Goal: Task Accomplishment & Management: Manage account settings

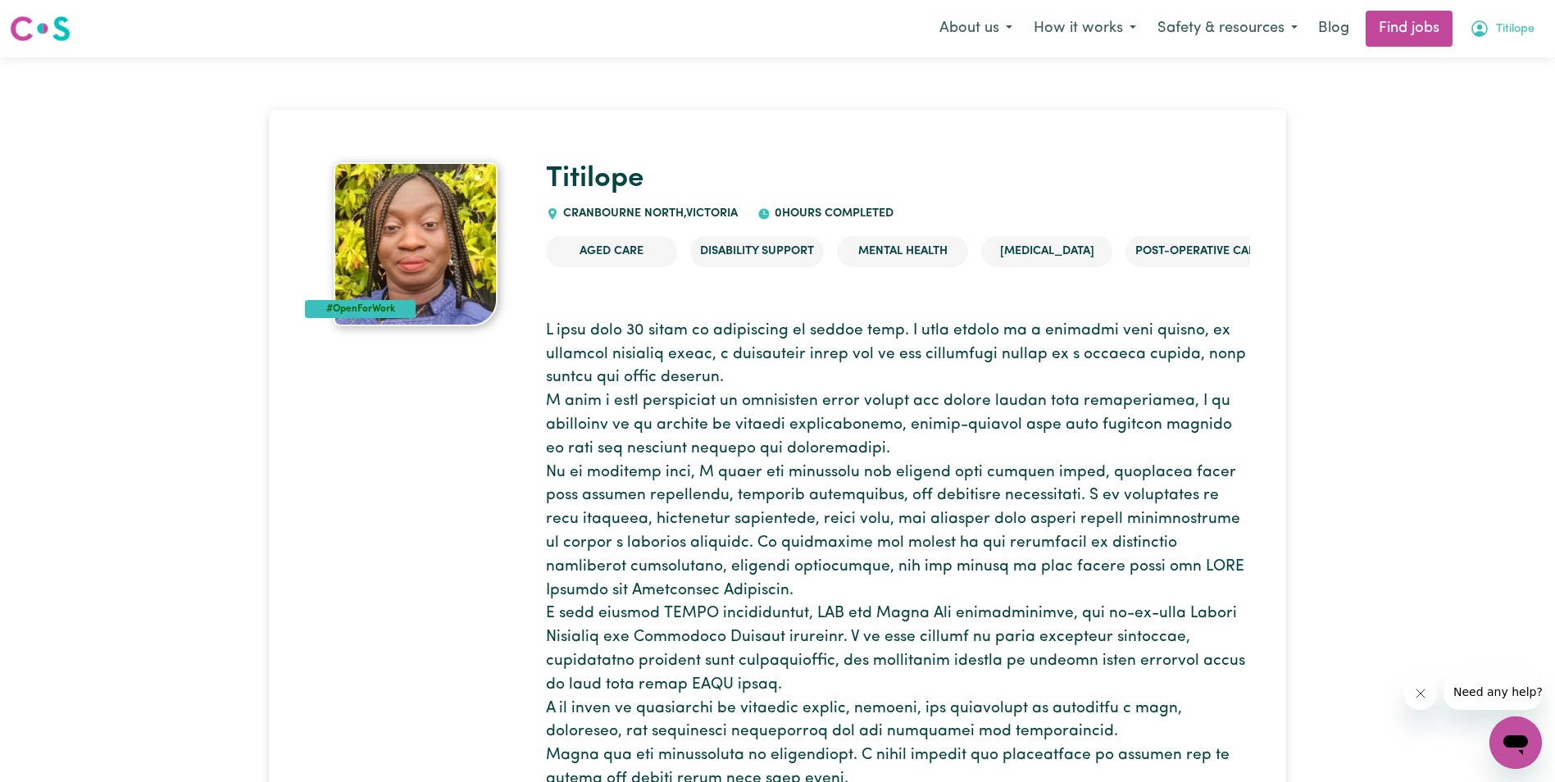
click at [1506, 25] on span "Titilope" at bounding box center [1515, 29] width 39 height 18
click at [1479, 61] on link "My Account" at bounding box center [1480, 63] width 130 height 31
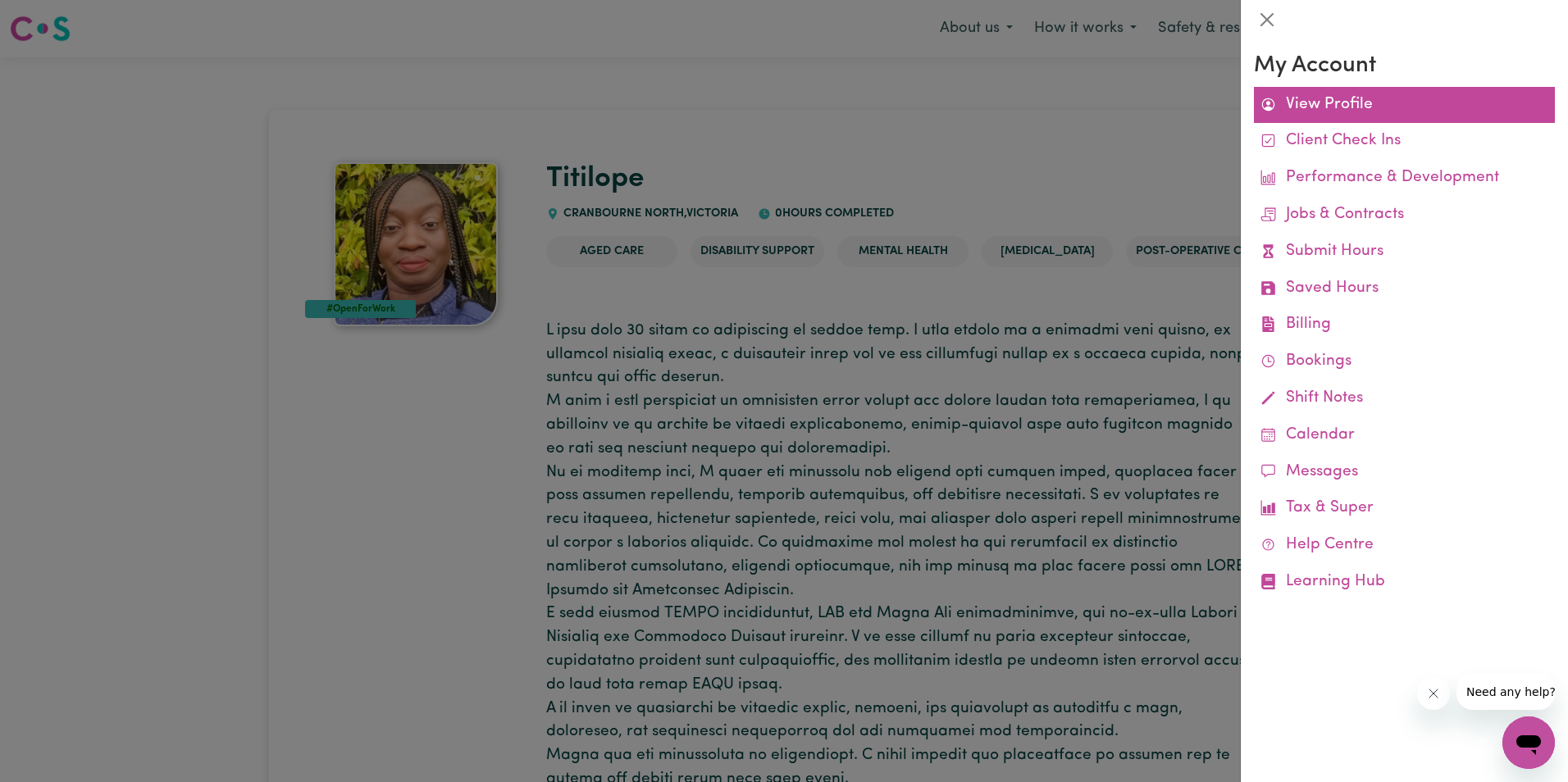
click at [1332, 102] on link "View Profile" at bounding box center [1404, 105] width 301 height 37
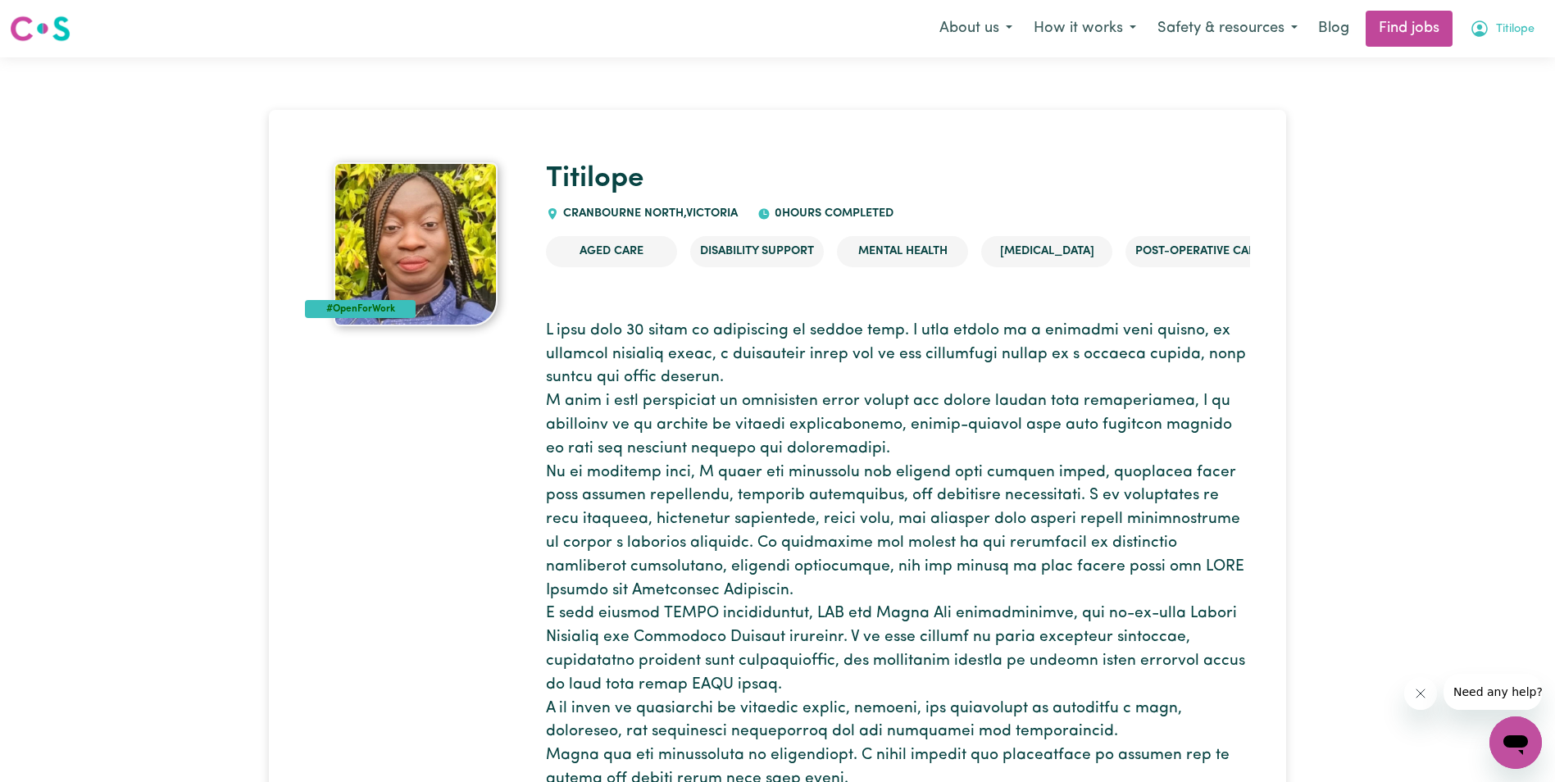
click at [1501, 29] on span "Titilope" at bounding box center [1515, 29] width 39 height 18
click at [1467, 52] on link "My Account" at bounding box center [1480, 63] width 130 height 31
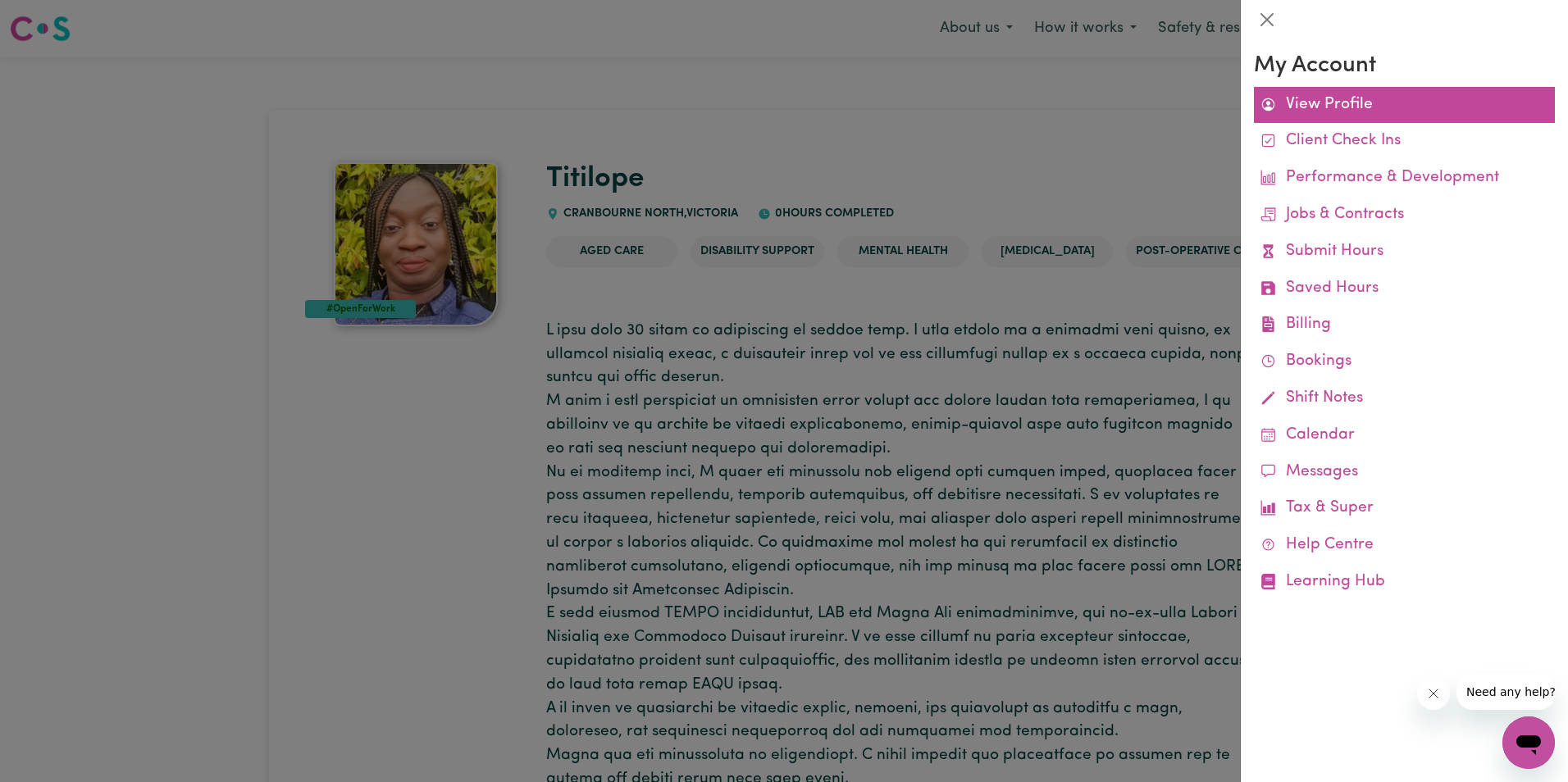
click at [1320, 99] on link "View Profile" at bounding box center [1404, 105] width 301 height 37
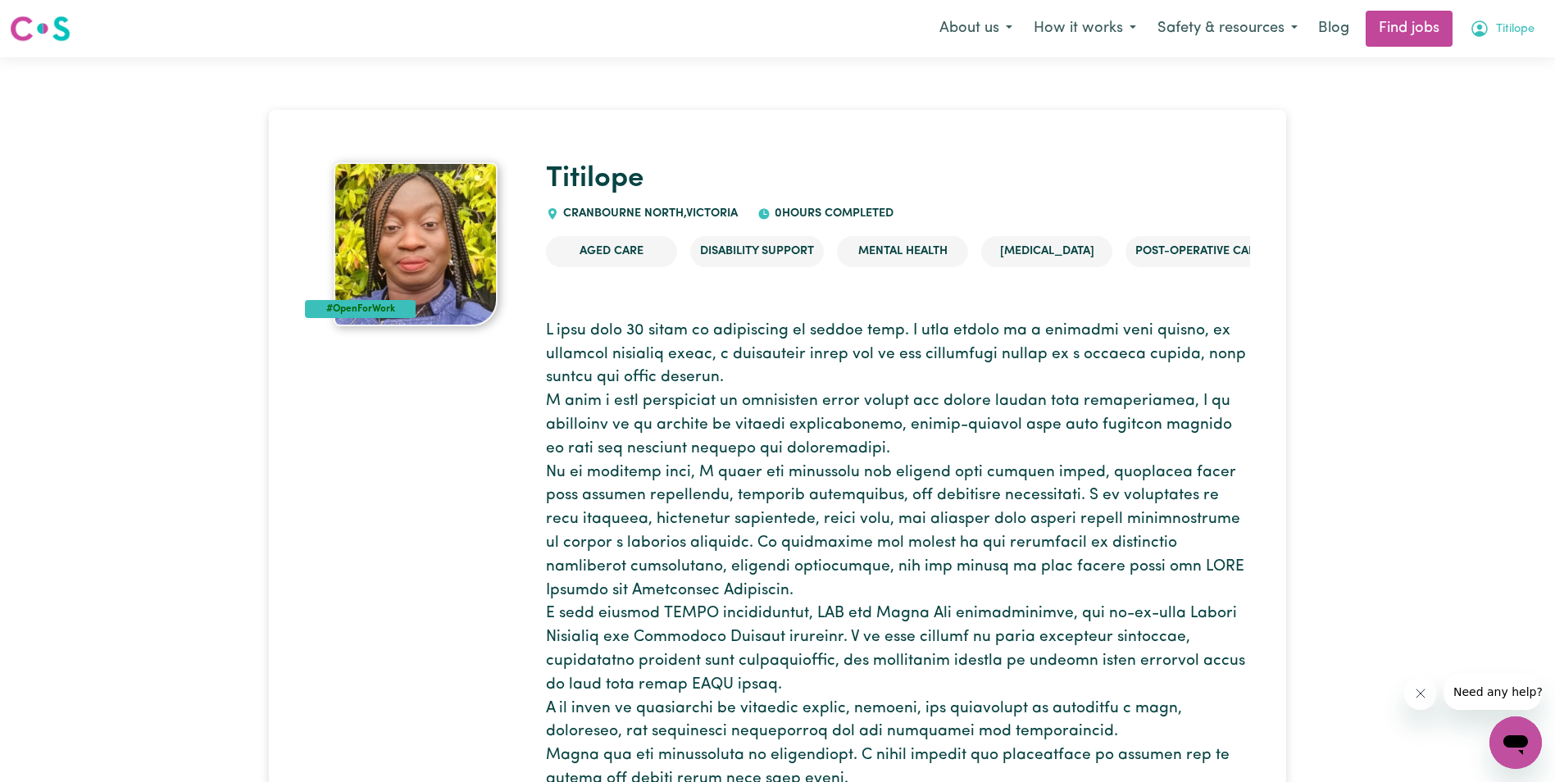
click at [1504, 23] on span "Titilope" at bounding box center [1515, 29] width 39 height 18
click at [1464, 93] on link "My Dashboard" at bounding box center [1480, 94] width 130 height 31
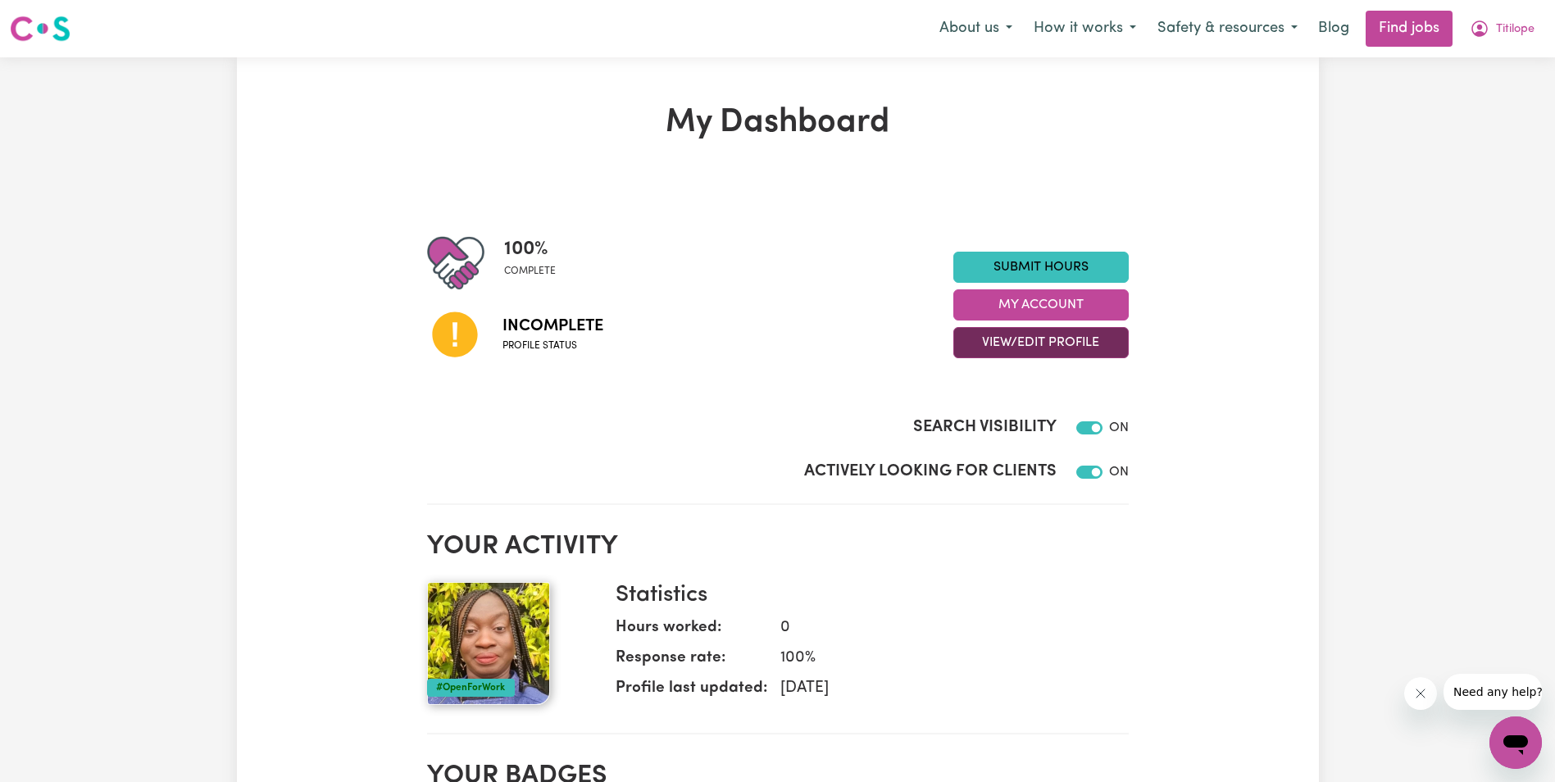
click at [1030, 345] on button "View/Edit Profile" at bounding box center [1041, 342] width 175 height 31
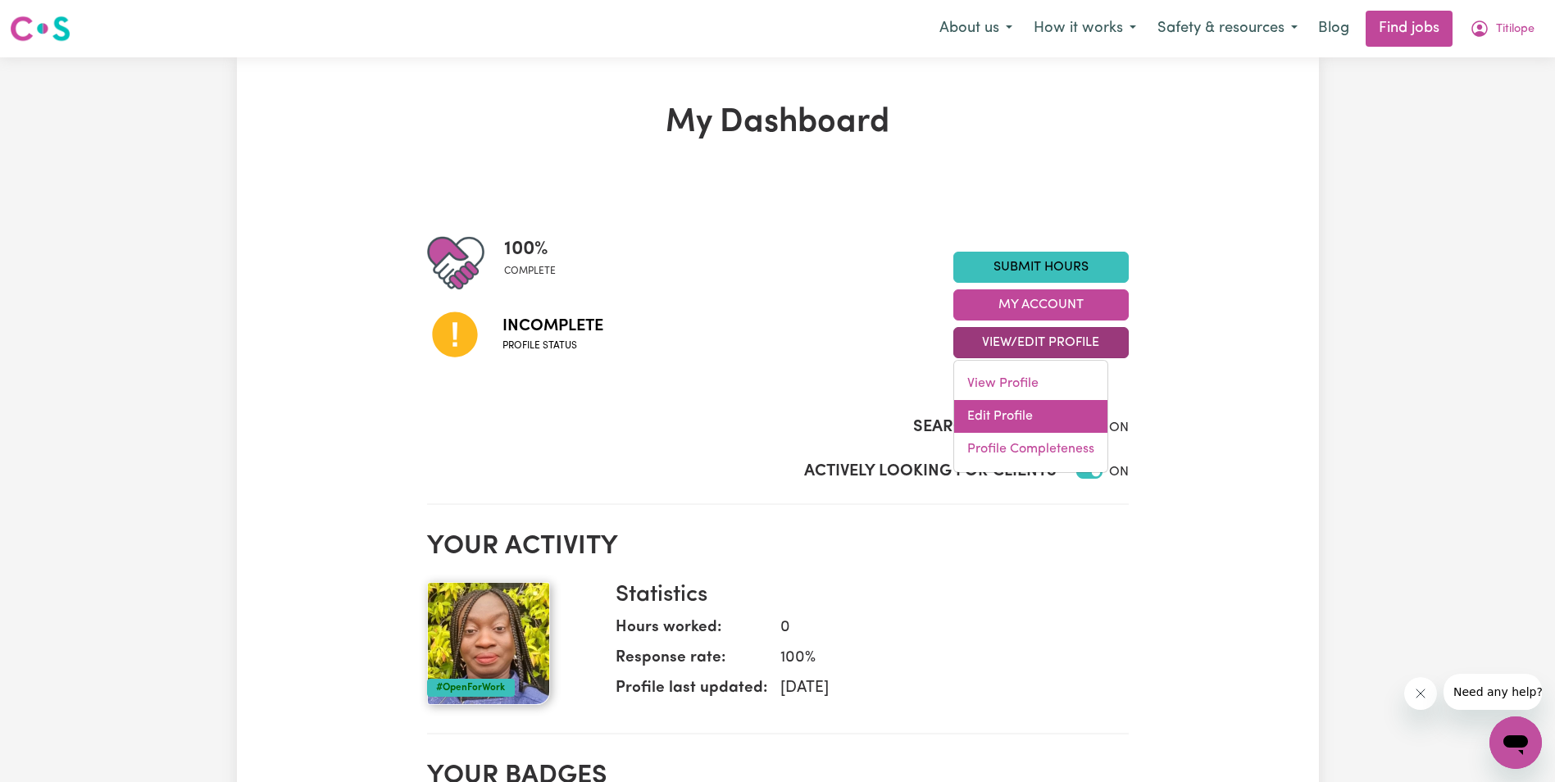
click at [1003, 408] on link "Edit Profile" at bounding box center [1030, 416] width 153 height 33
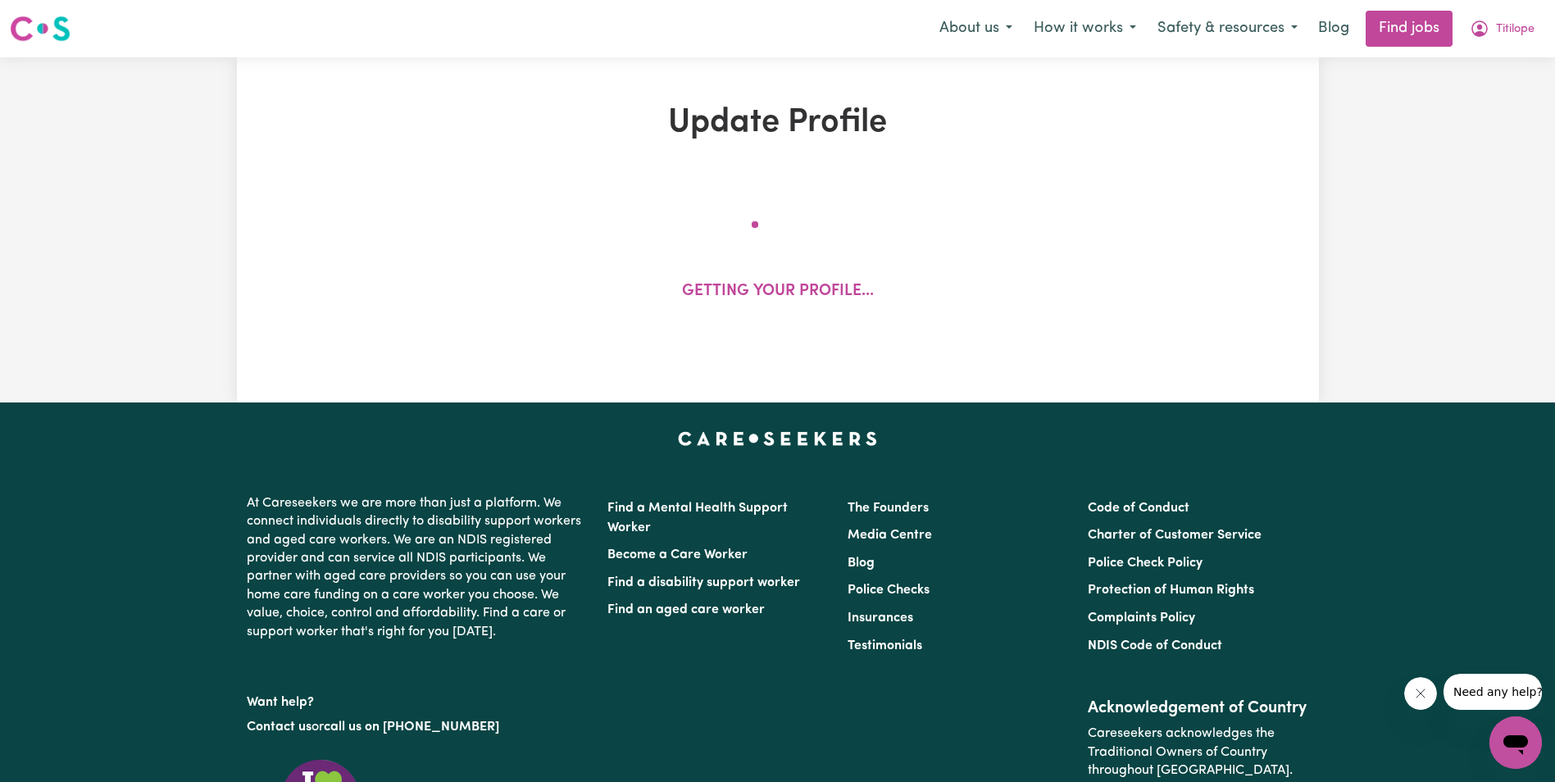
select select "[DEMOGRAPHIC_DATA]"
select select "[DEMOGRAPHIC_DATA] Citizen"
select select "Studying a healthcare related degree or qualification"
select select "51"
select select "75"
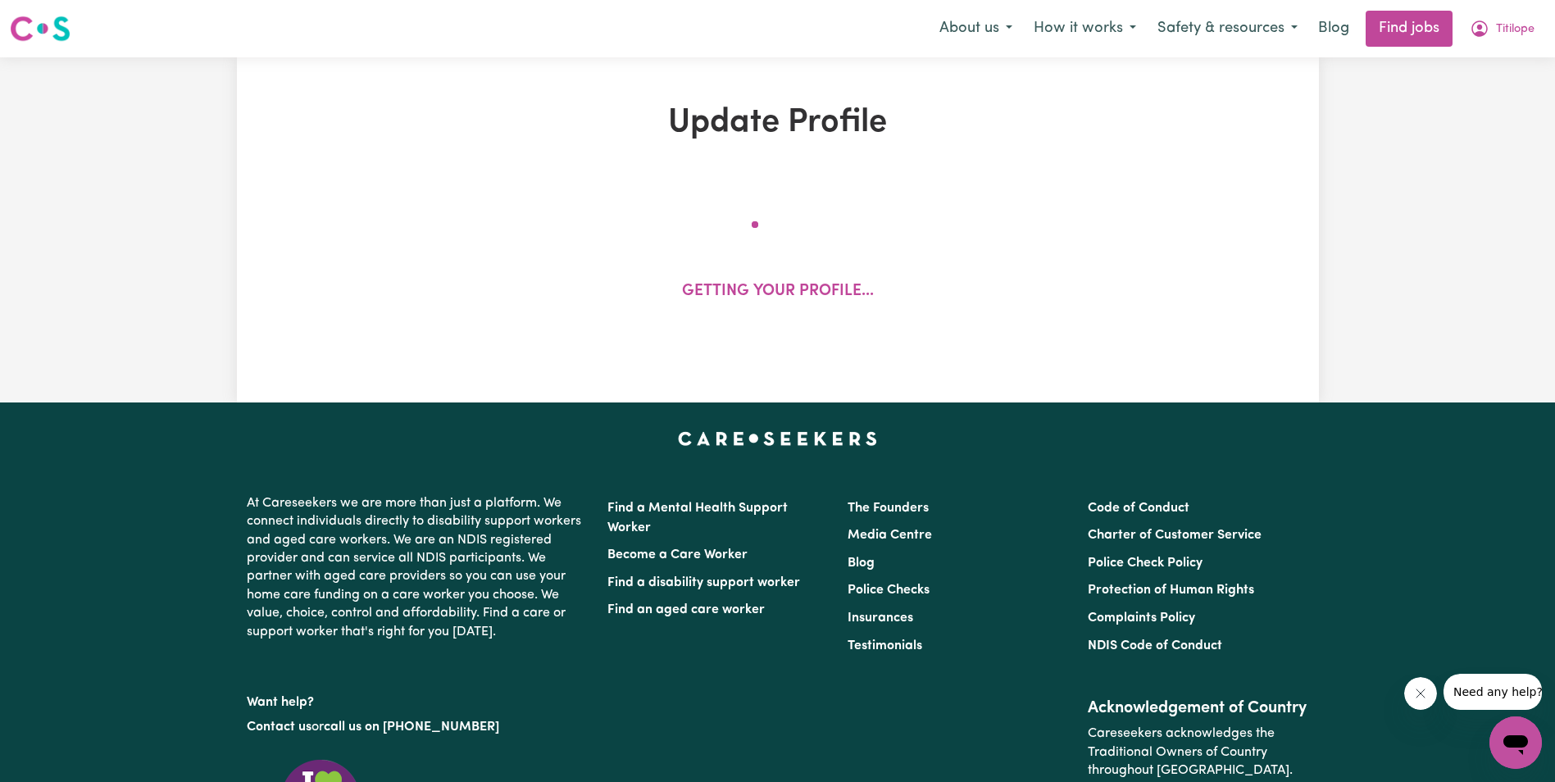
select select "90"
select select "100"
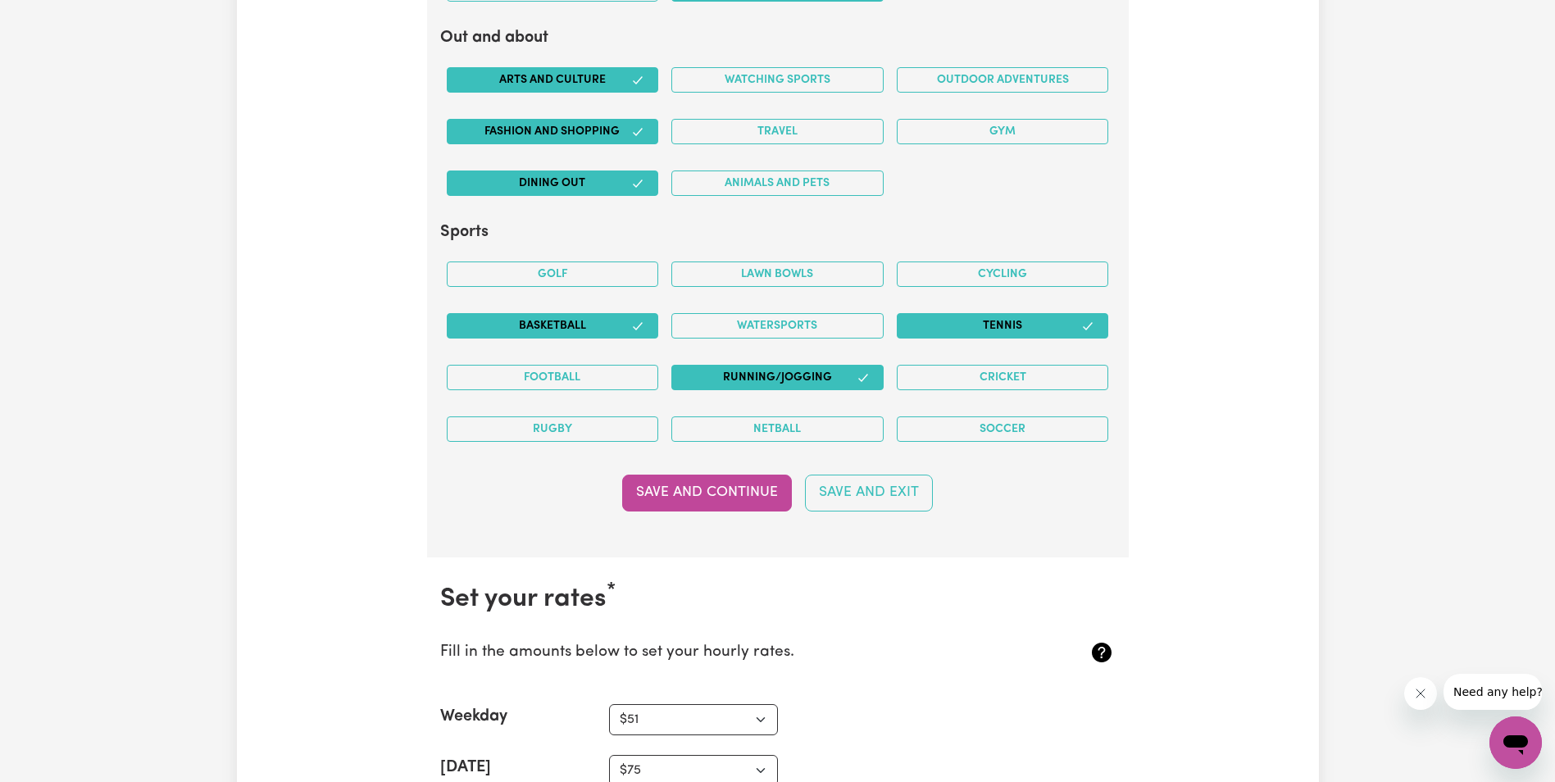
scroll to position [3853, 0]
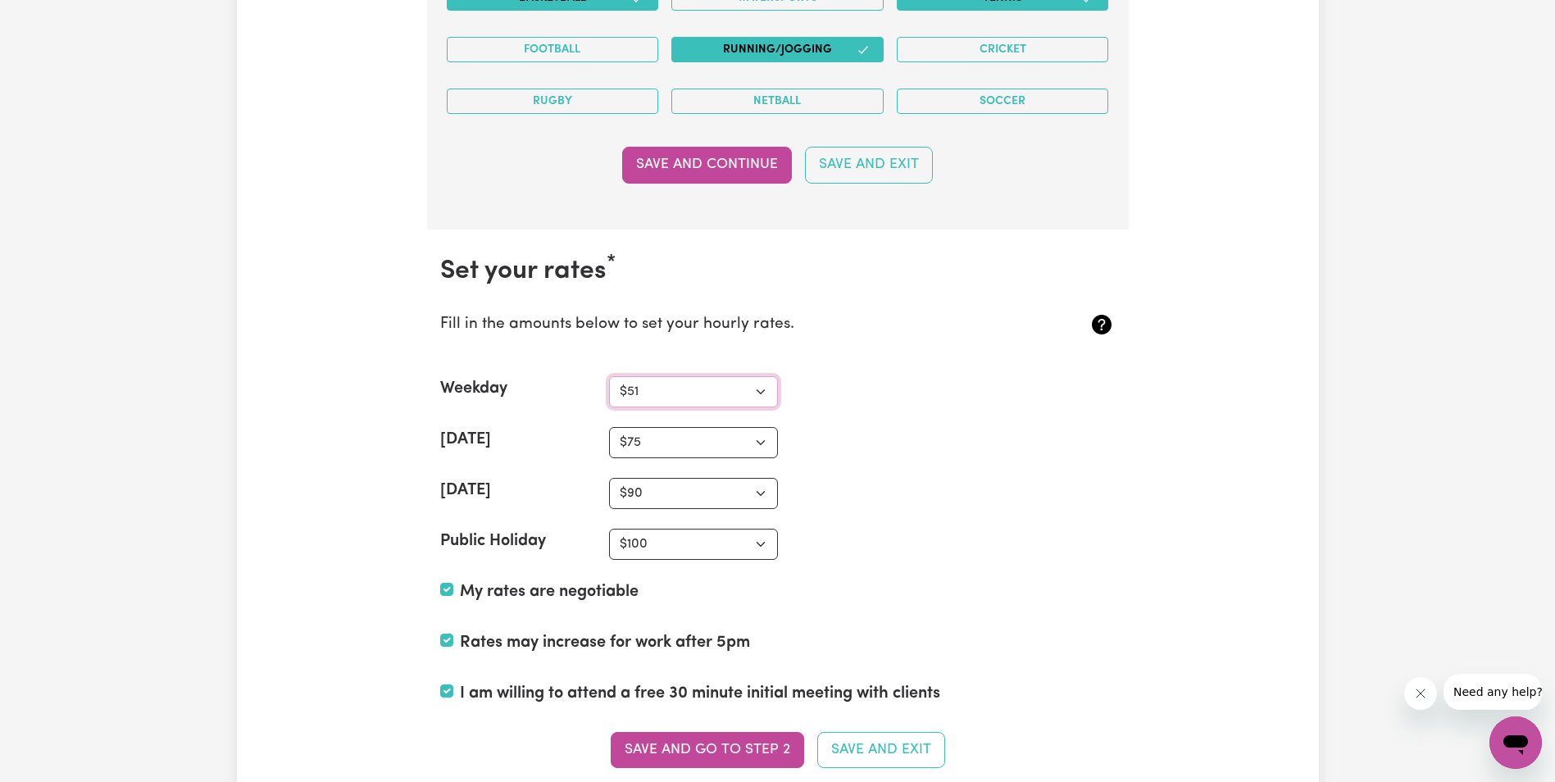
click at [762, 387] on select "N/A $37 $38 $39 $40 $41 $42 $43 $44 $45 $46 $47 $48 $49 $50 $51 $52 $53 $54 $55…" at bounding box center [693, 391] width 169 height 31
click at [609, 376] on select "N/A $37 $38 $39 $40 $41 $42 $43 $44 $45 $46 $47 $48 $49 $50 $51 $52 $53 $54 $55…" at bounding box center [693, 391] width 169 height 31
click at [763, 394] on select "N/A $37 $38 $39 $40 $41 $42 $43 $44 $45 $46 $47 $48 $49 $50 $51 $52 $53 $54 $55…" at bounding box center [693, 391] width 169 height 31
select select "116"
click at [609, 376] on select "N/A $37 $38 $39 $40 $41 $42 $43 $44 $45 $46 $47 $48 $49 $50 $51 $52 $53 $54 $55…" at bounding box center [693, 391] width 169 height 31
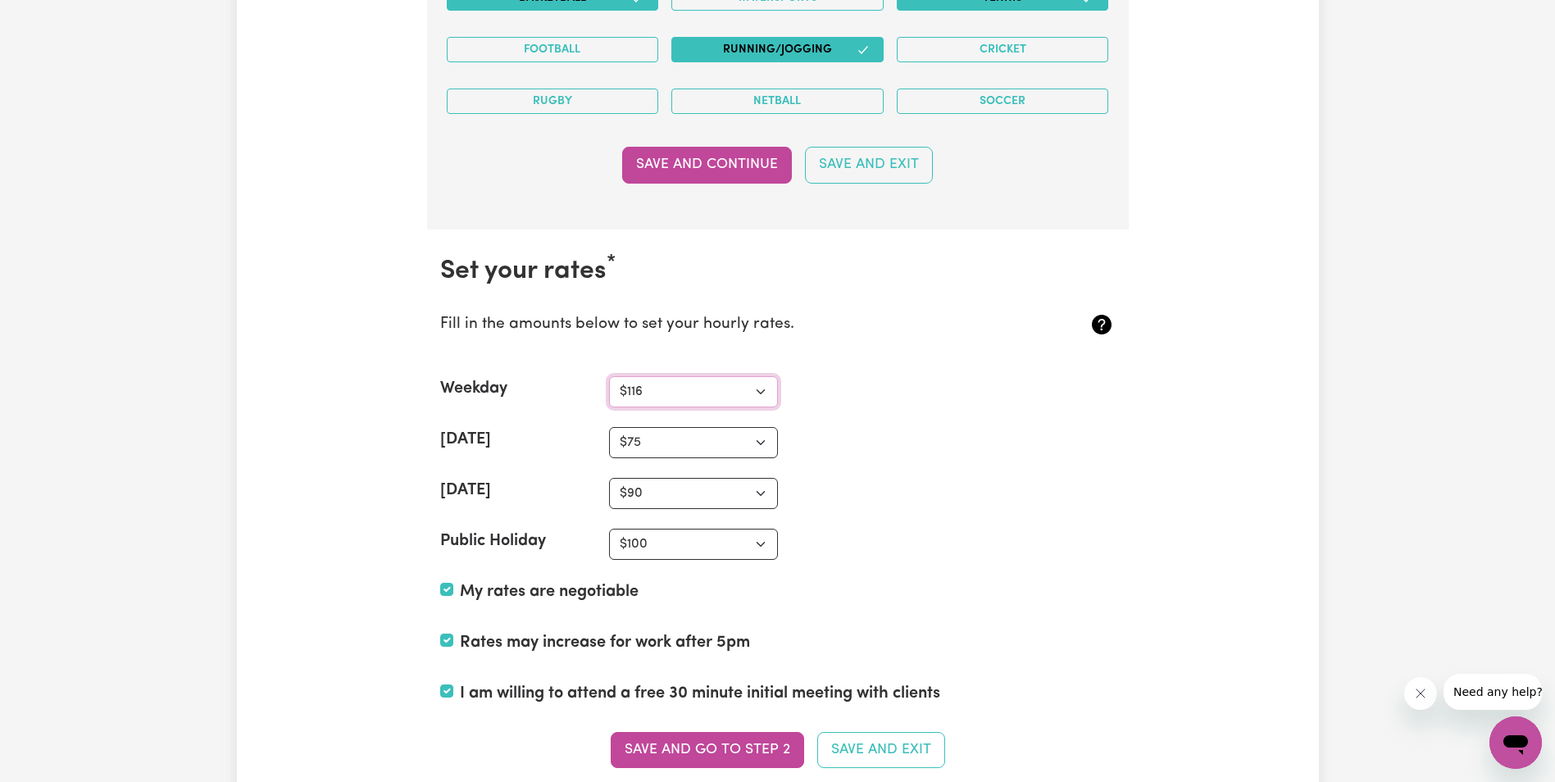
click at [763, 390] on select "N/A $37 $38 $39 $40 $41 $42 $43 $44 $45 $46 $47 $48 $49 $50 $51 $52 $53 $54 $55…" at bounding box center [693, 391] width 169 height 31
click at [868, 460] on section "Set your rates * Fill in the amounts below to set your hourly rates. Weekday N/…" at bounding box center [778, 522] width 702 height 585
click at [763, 437] on select "N/A $37 $38 $39 $40 $41 $42 $43 $44 $45 $46 $47 $48 $49 $50 $51 $52 $53 $54 $55…" at bounding box center [693, 442] width 169 height 31
select select "162"
click at [609, 427] on select "N/A $37 $38 $39 $40 $41 $42 $43 $44 $45 $46 $47 $48 $49 $50 $51 $52 $53 $54 $55…" at bounding box center [693, 442] width 169 height 31
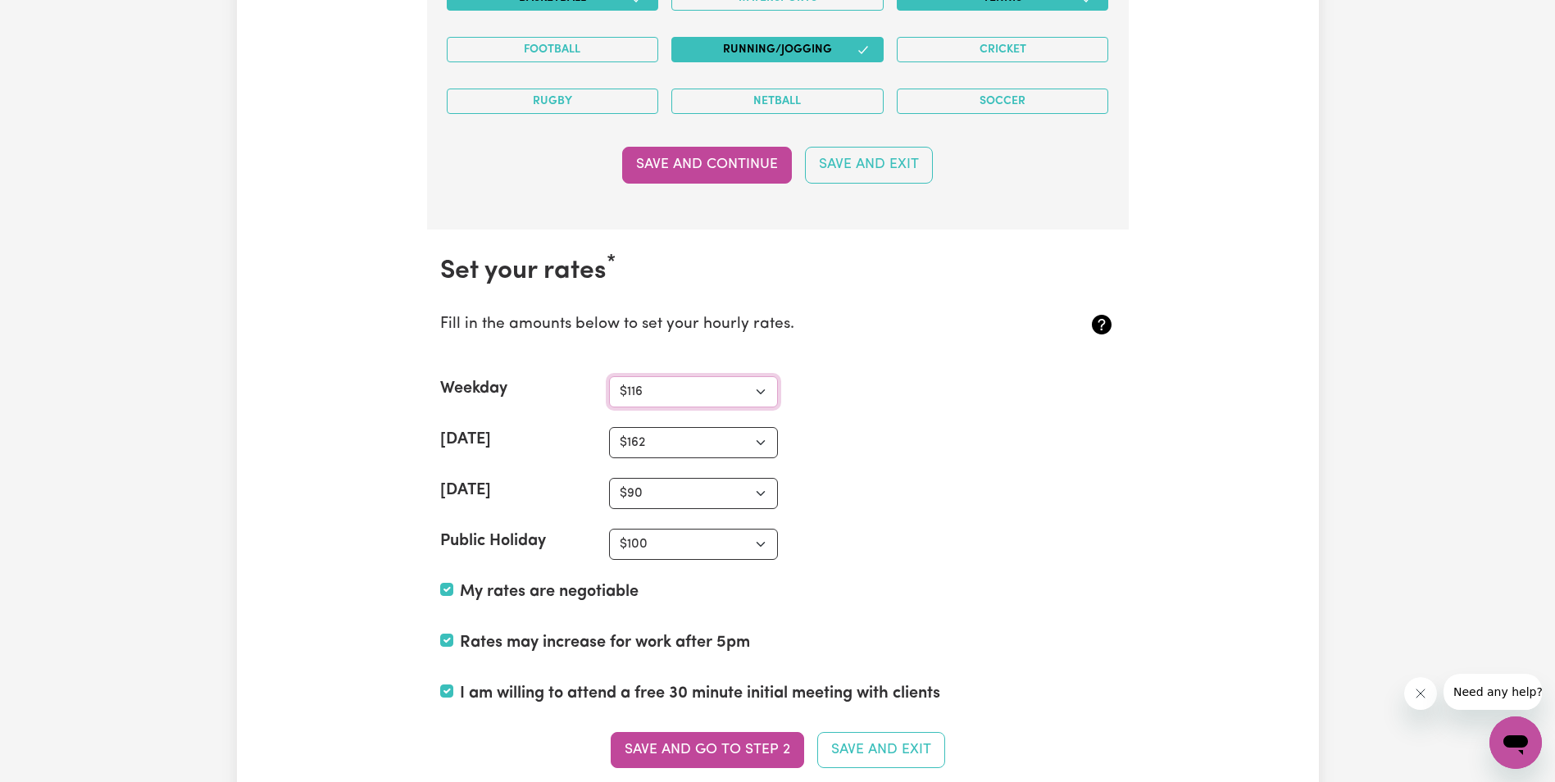
click at [759, 385] on select "N/A $37 $38 $39 $40 $41 $42 $43 $44 $45 $46 $47 $48 $49 $50 $51 $52 $53 $54 $55…" at bounding box center [693, 391] width 169 height 31
select select "115"
click at [609, 376] on select "N/A $37 $38 $39 $40 $41 $42 $43 $44 $45 $46 $47 $48 $49 $50 $51 $52 $53 $54 $55…" at bounding box center [693, 391] width 169 height 31
click at [763, 489] on select "N/A $37 $38 $39 $40 $41 $42 $43 $44 $45 $46 $47 $48 $49 $50 $51 $52 $53 $54 $55…" at bounding box center [693, 493] width 169 height 31
select select "162"
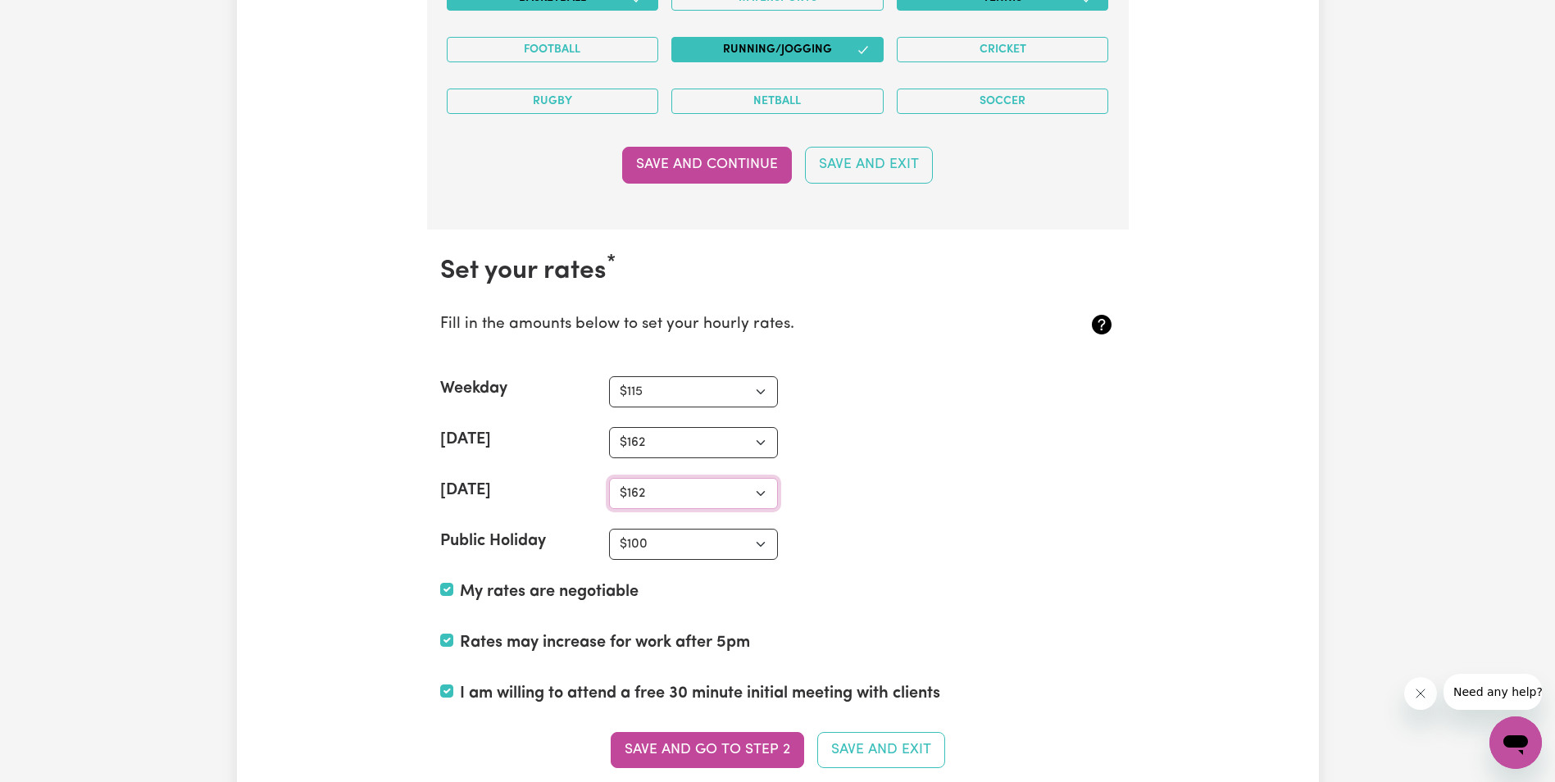
click at [609, 478] on select "N/A $37 $38 $39 $40 $41 $42 $43 $44 $45 $46 $47 $48 $49 $50 $51 $52 $53 $54 $55…" at bounding box center [693, 493] width 169 height 31
click at [767, 546] on select "N/A $37 $38 $39 $40 $41 $42 $43 $44 $45 $46 $47 $48 $49 $50 $51 $52 $53 $54 $55…" at bounding box center [693, 544] width 169 height 31
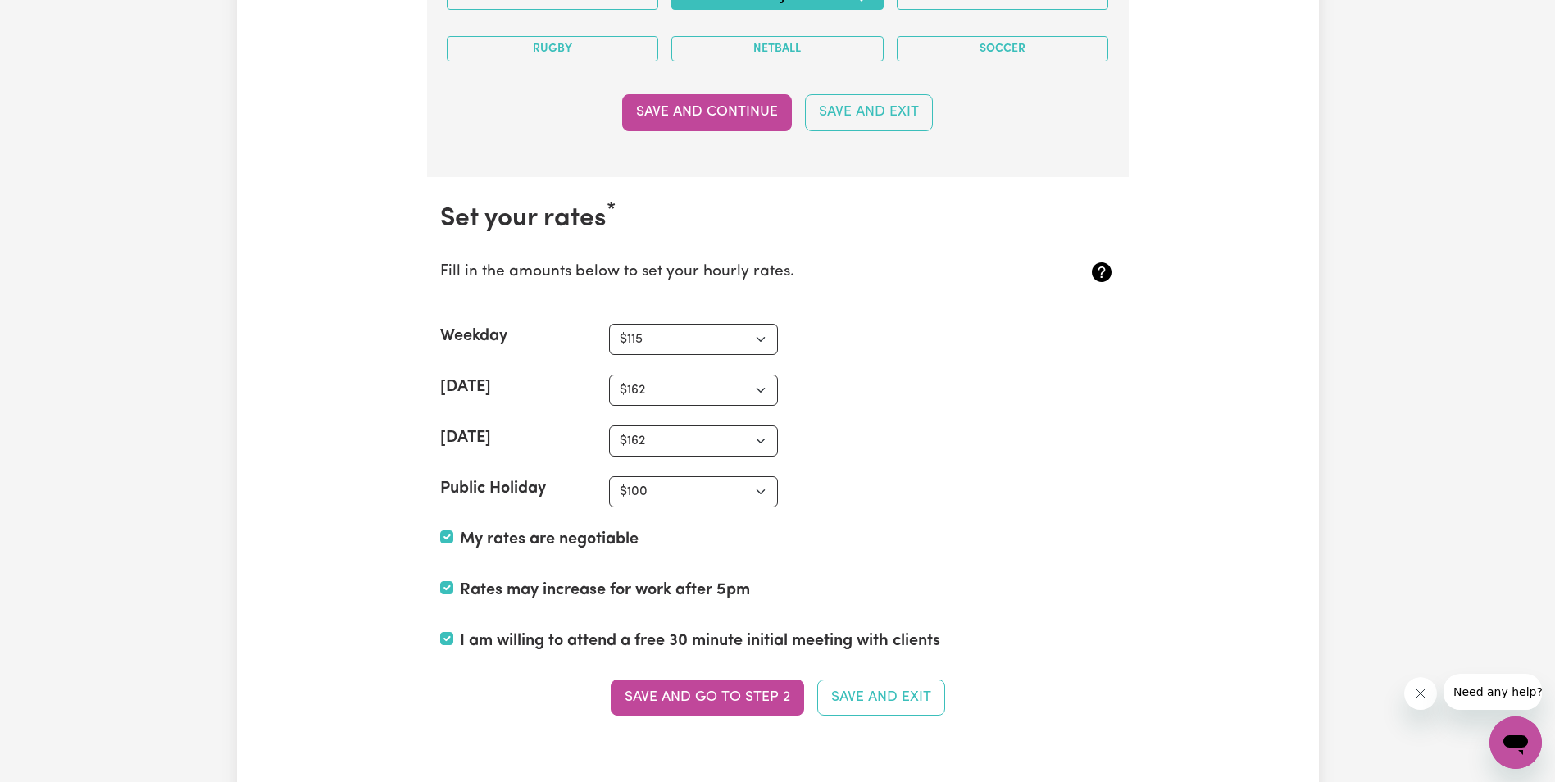
scroll to position [3935, 0]
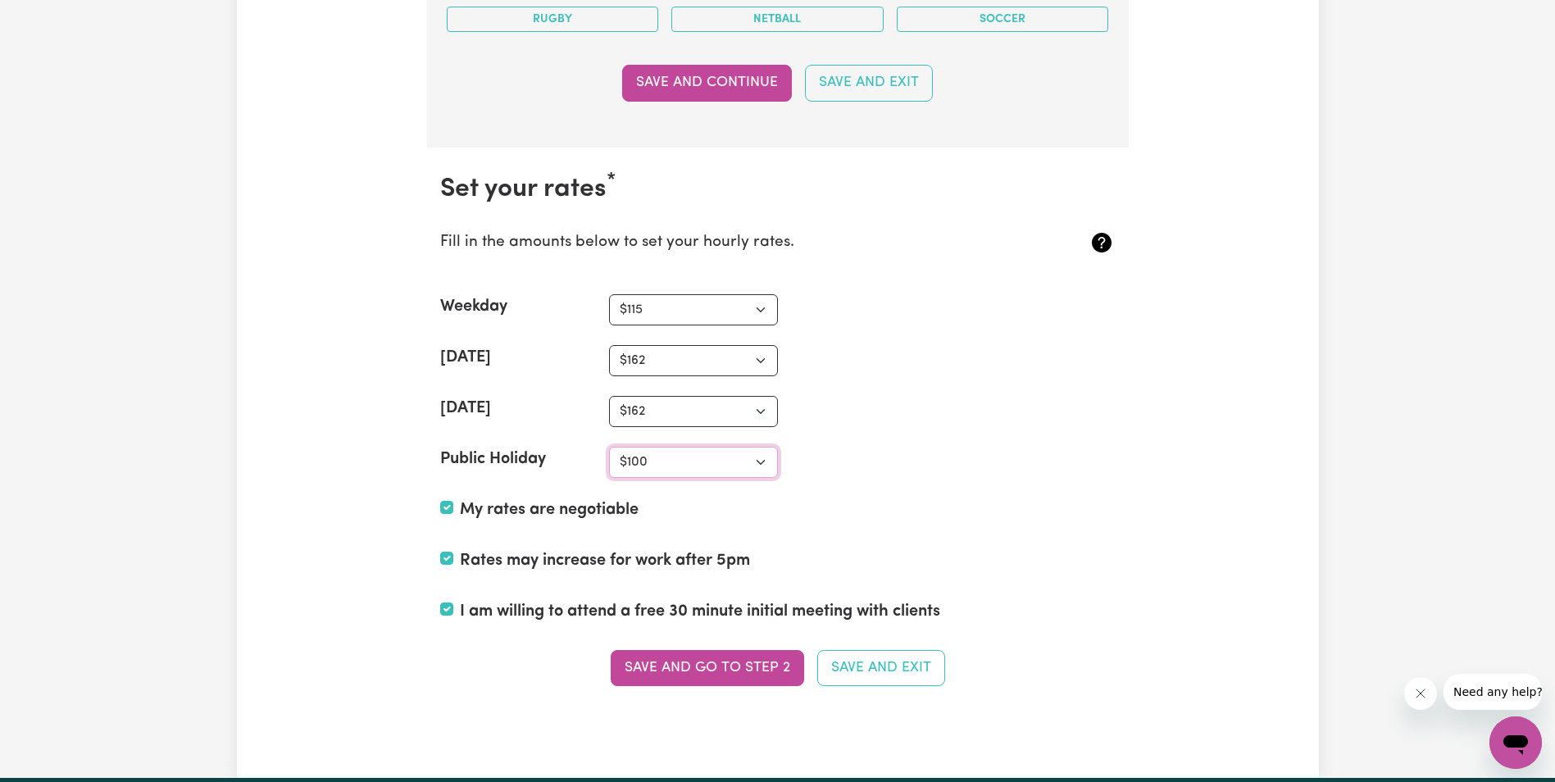
click at [758, 460] on select "N/A $37 $38 $39 $40 $41 $42 $43 $44 $45 $46 $47 $48 $49 $50 $51 $52 $53 $54 $55…" at bounding box center [693, 462] width 169 height 31
select select "162"
click at [609, 447] on select "N/A $37 $38 $39 $40 $41 $42 $43 $44 $45 $46 $47 $48 $49 $50 $51 $52 $53 $54 $55…" at bounding box center [693, 462] width 169 height 31
click at [888, 471] on div "Public Holiday N/A $37 $38 $39 $40 $41 $42 $43 $44 $45 $46 $47 $48 $49 $50 $51 …" at bounding box center [778, 462] width 676 height 31
click at [743, 666] on button "Save and go to Step 2" at bounding box center [707, 668] width 193 height 36
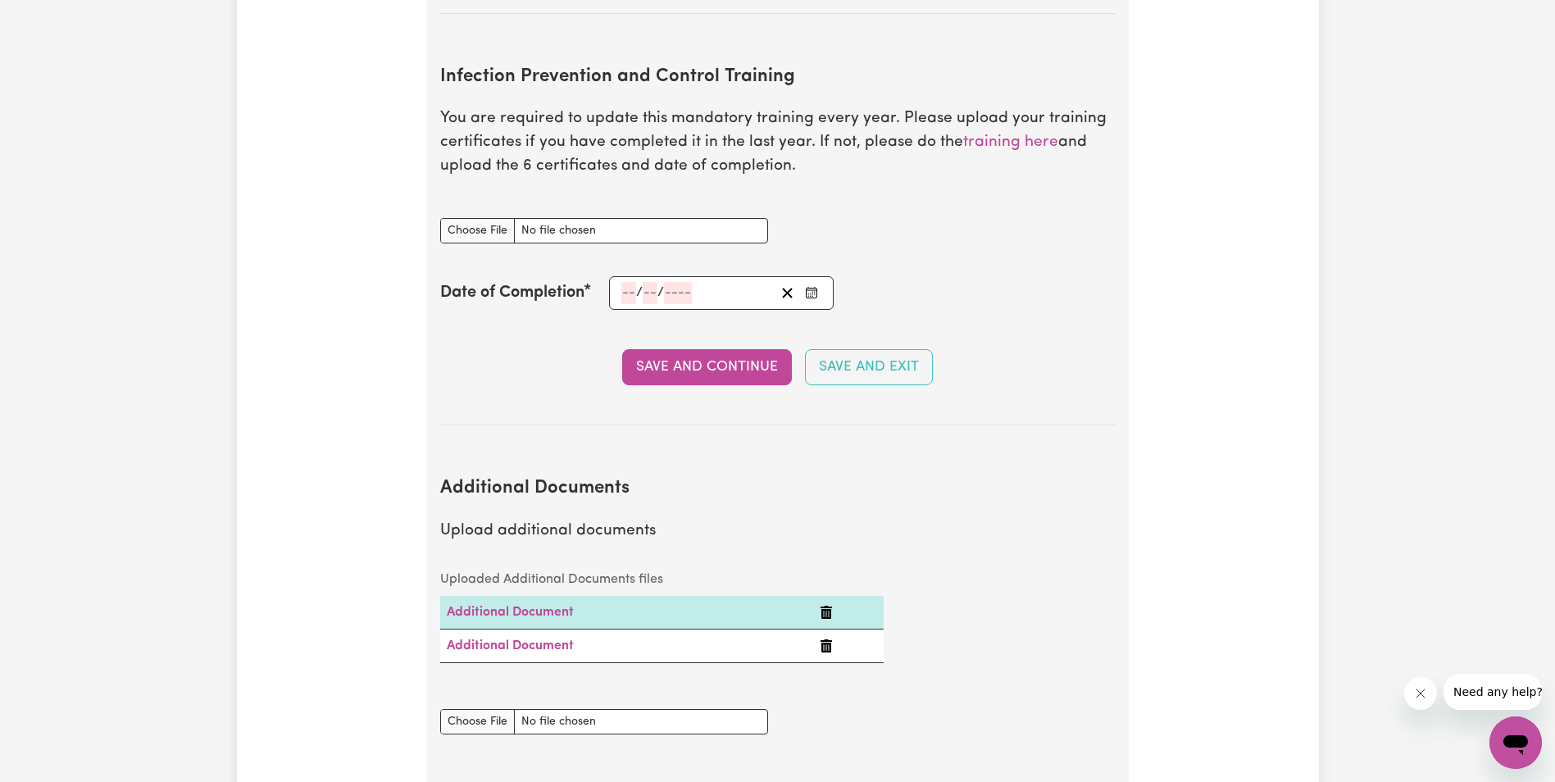
scroll to position [2870, 0]
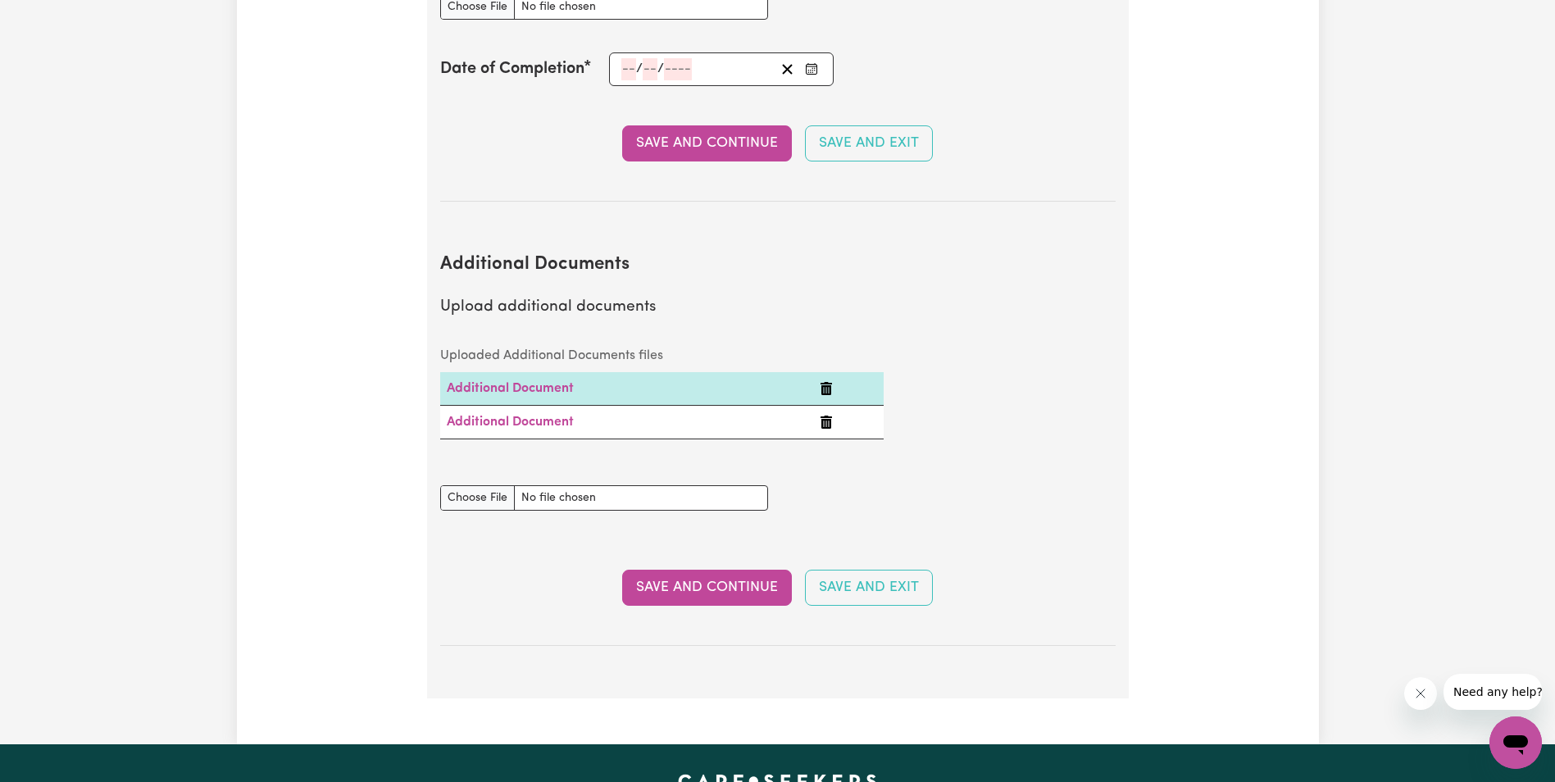
click at [888, 570] on button "Save and Exit" at bounding box center [869, 588] width 128 height 36
